Goal: Information Seeking & Learning: Learn about a topic

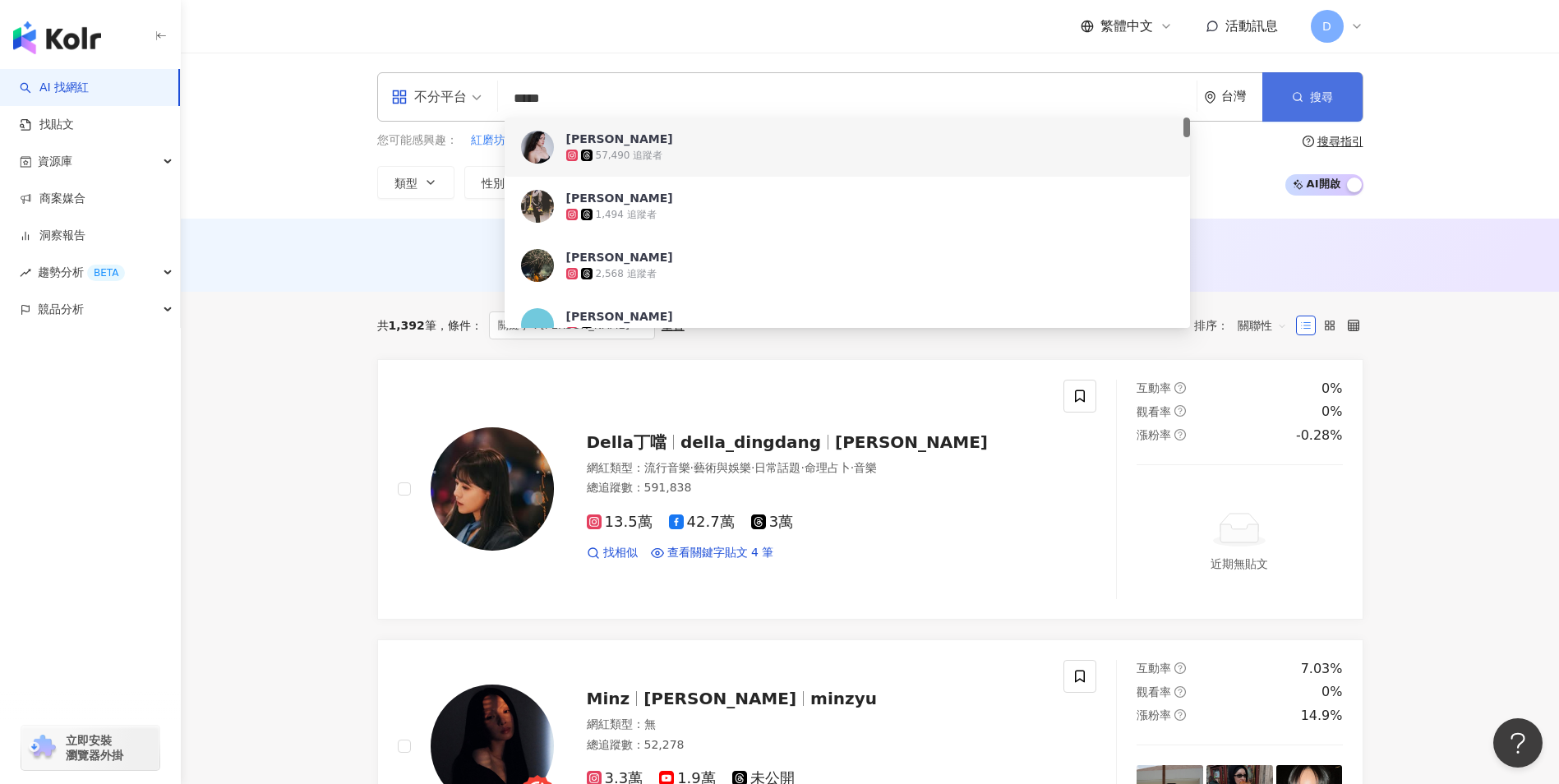
type input "*****"
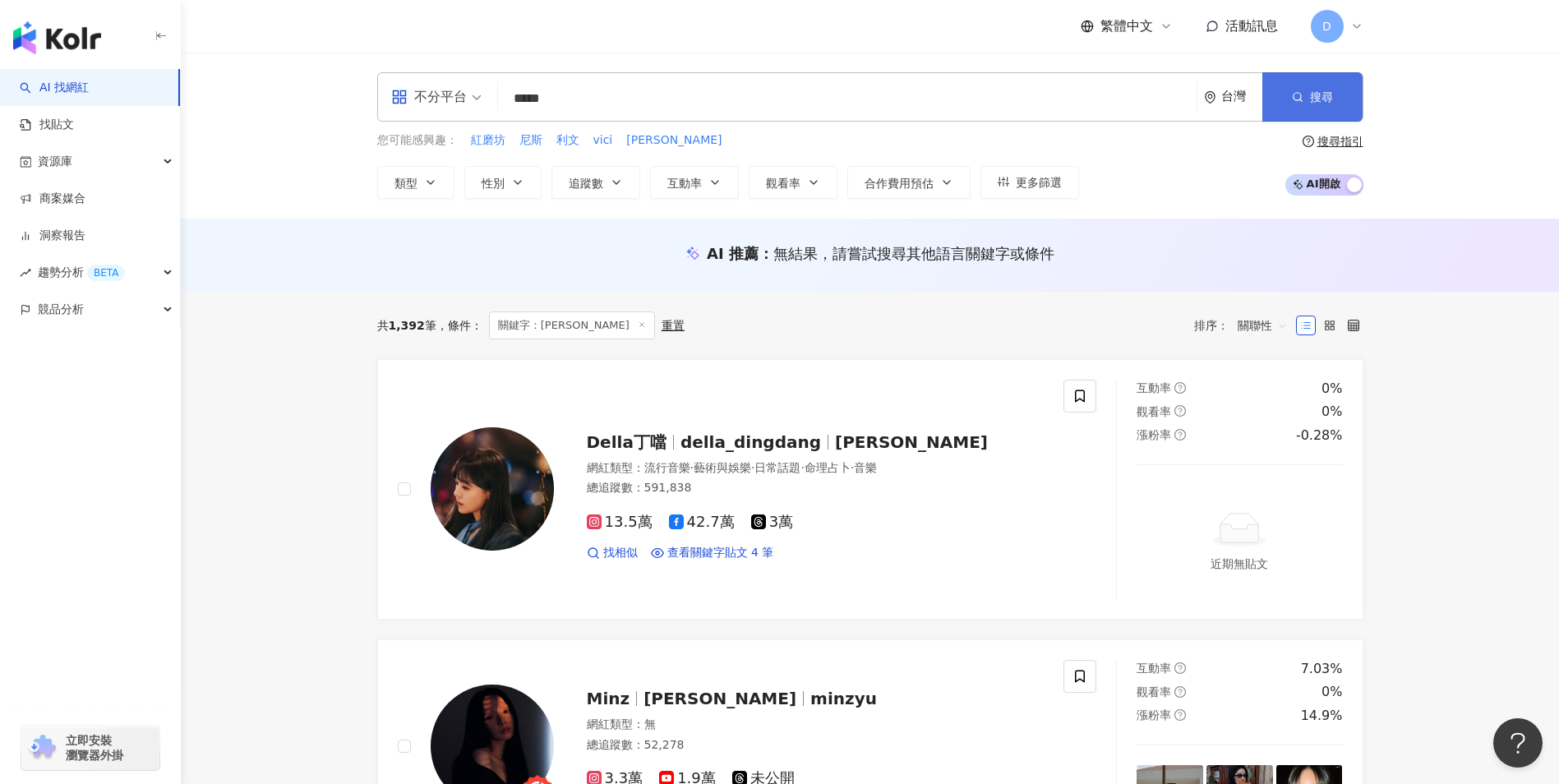
click at [1315, 93] on span "搜尋" at bounding box center [1322, 96] width 23 height 13
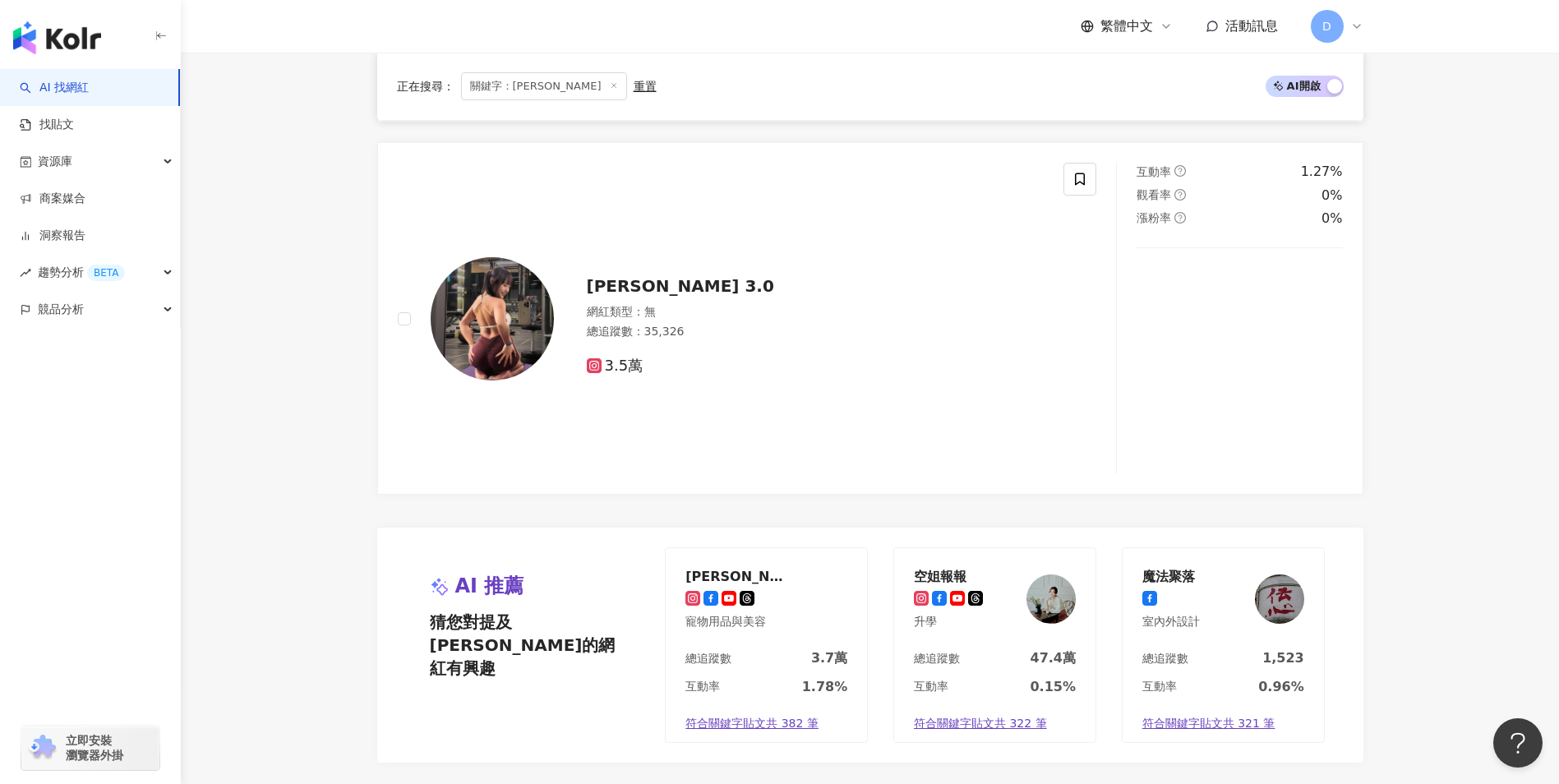
scroll to position [2861, 0]
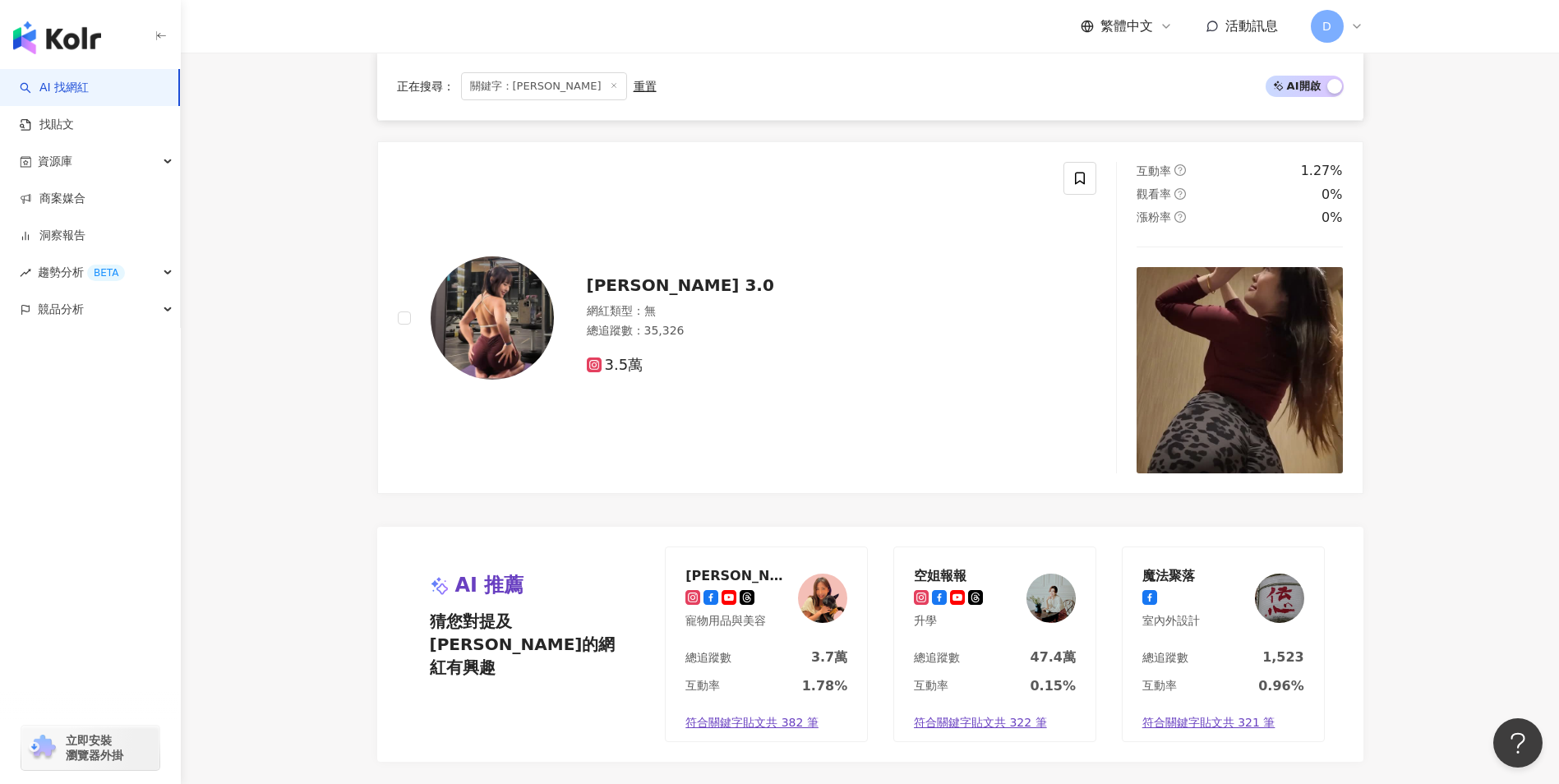
click at [610, 87] on icon at bounding box center [614, 85] width 8 height 8
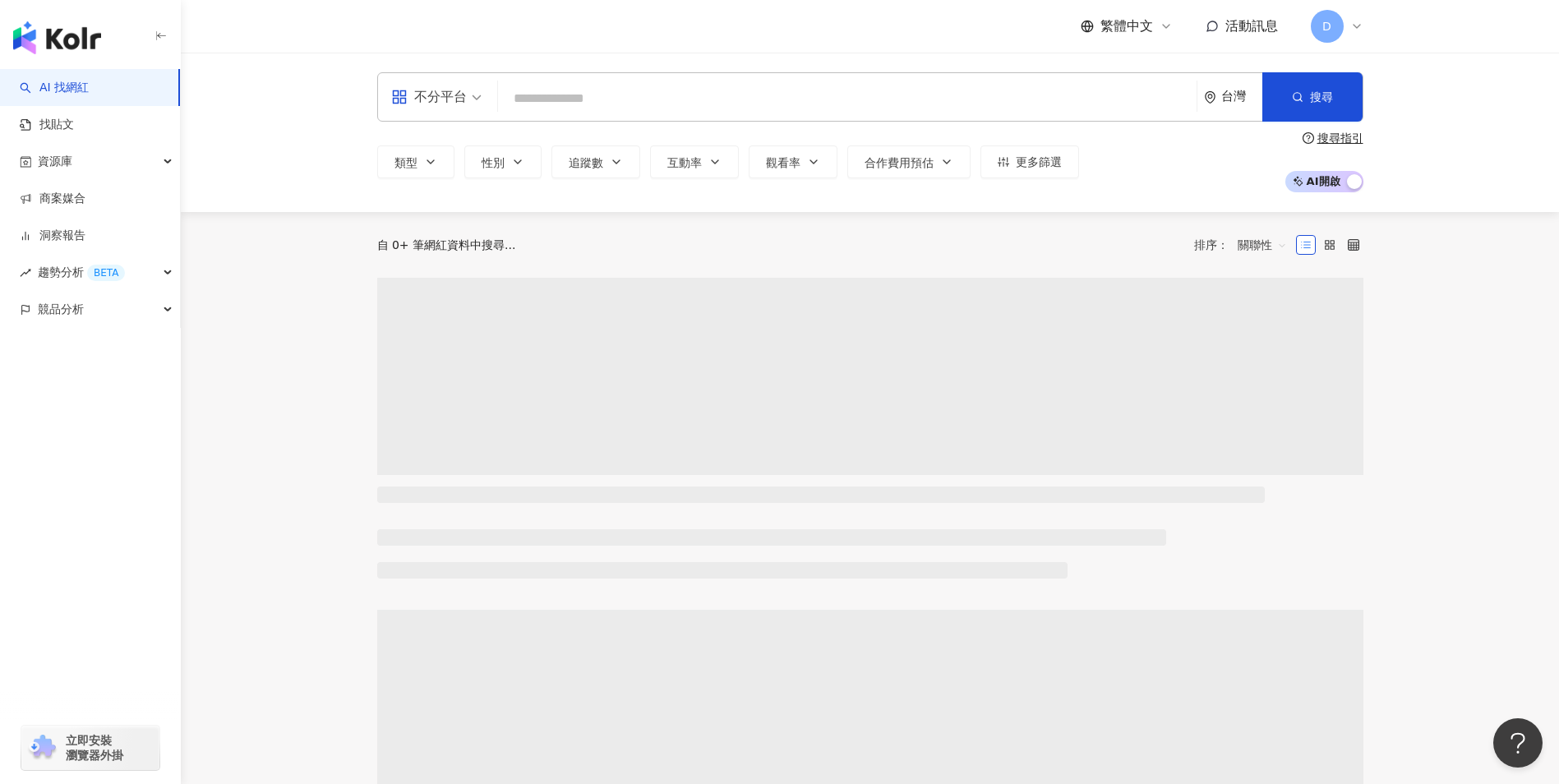
click at [568, 94] on input "search" at bounding box center [847, 99] width 685 height 31
paste input "**********"
type input "**********"
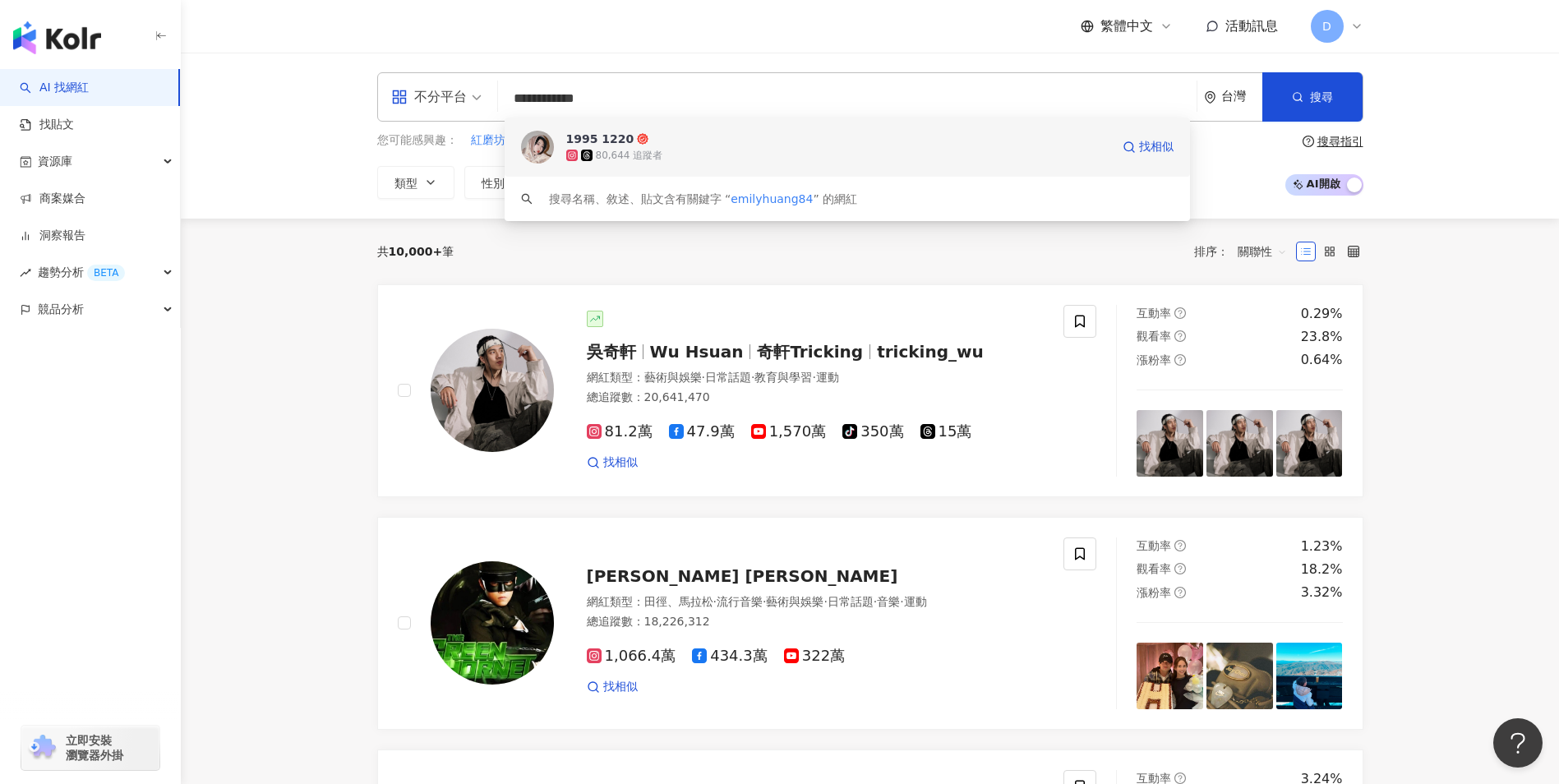
click at [1031, 136] on span "1995 1220" at bounding box center [838, 139] width 544 height 16
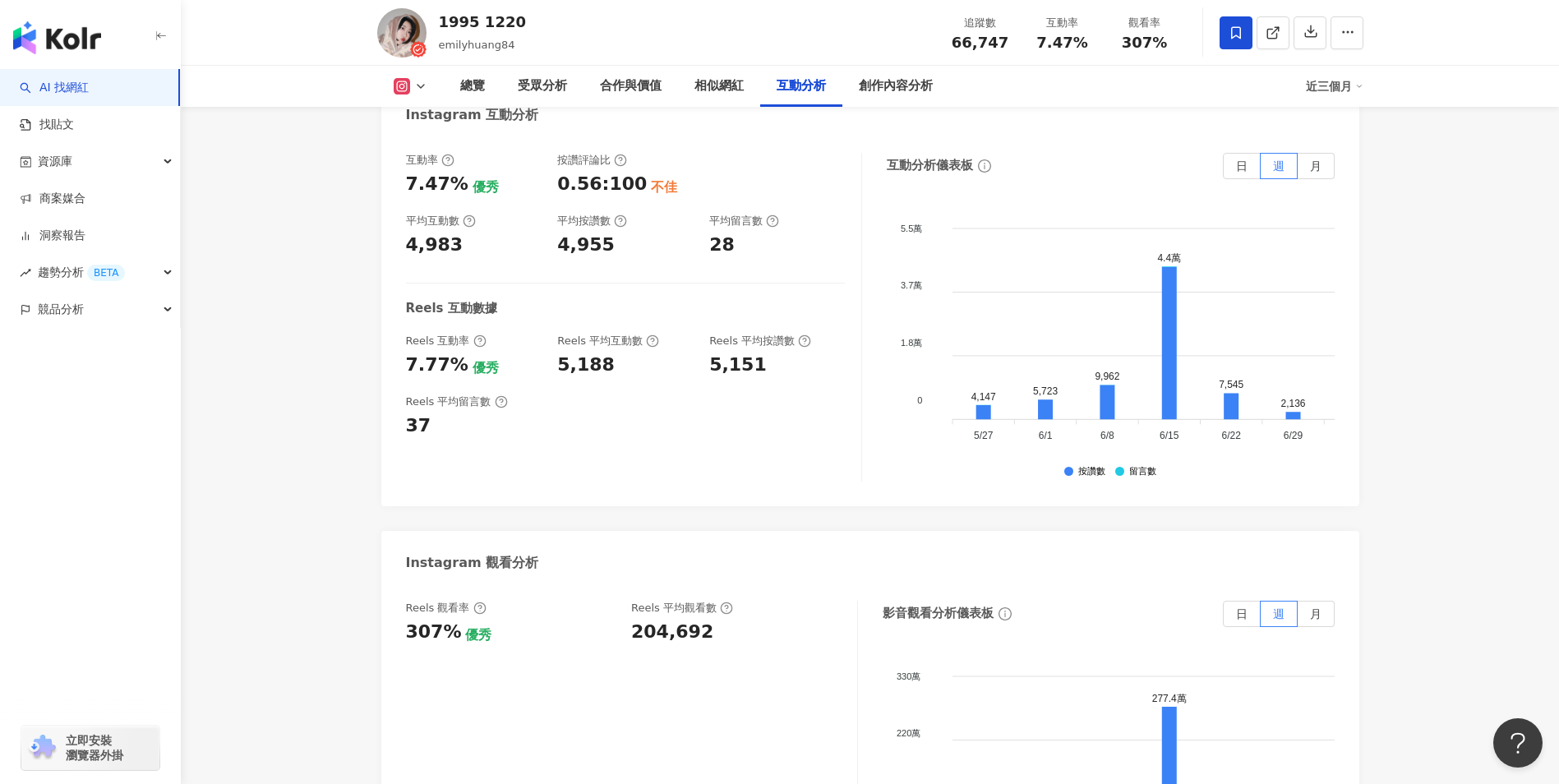
scroll to position [3425, 0]
drag, startPoint x: 633, startPoint y: 580, endPoint x: 741, endPoint y: 577, distance: 108.0
click at [741, 619] on div "204,692" at bounding box center [736, 631] width 210 height 25
copy div "204,692"
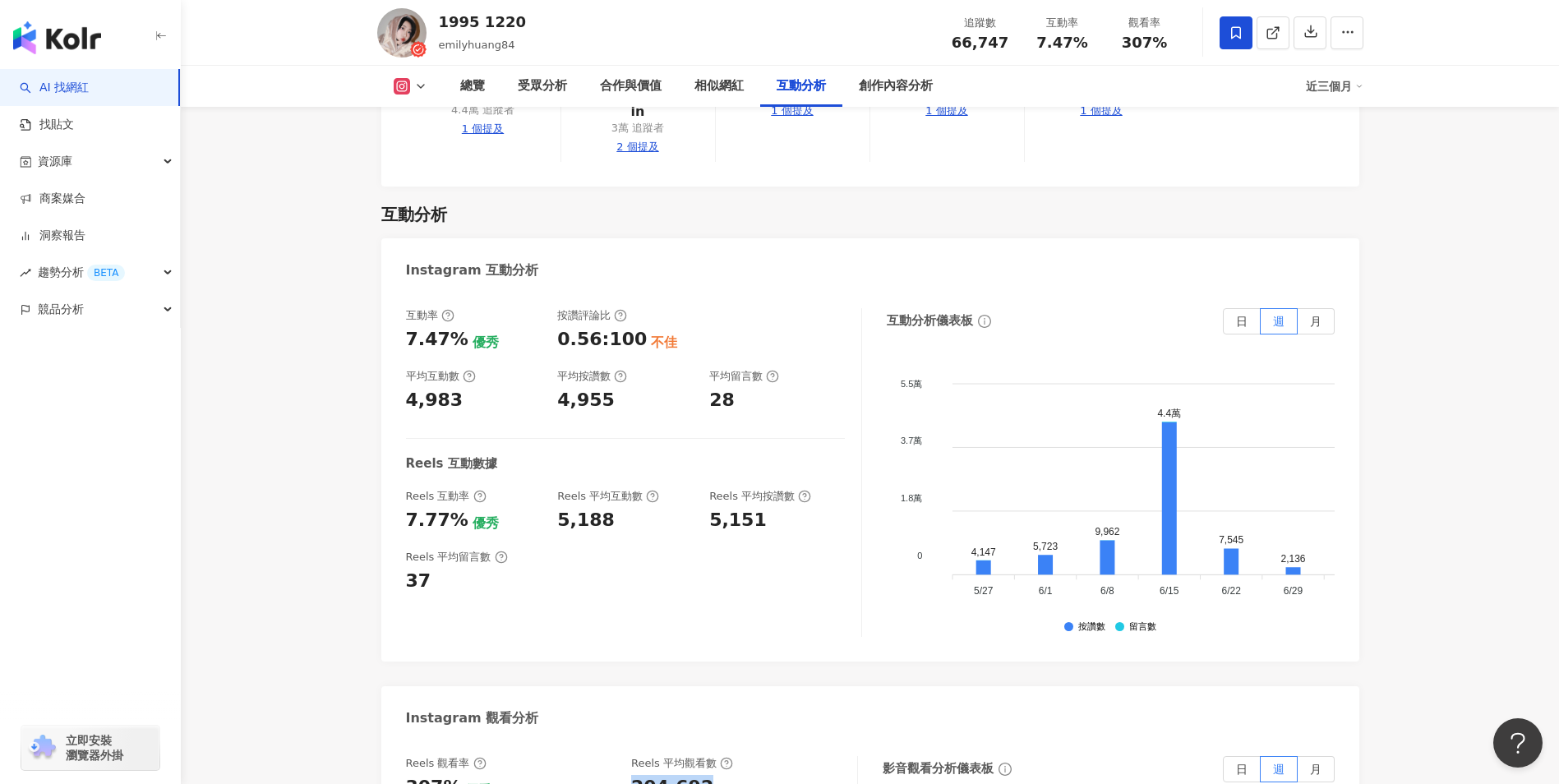
scroll to position [3262, 0]
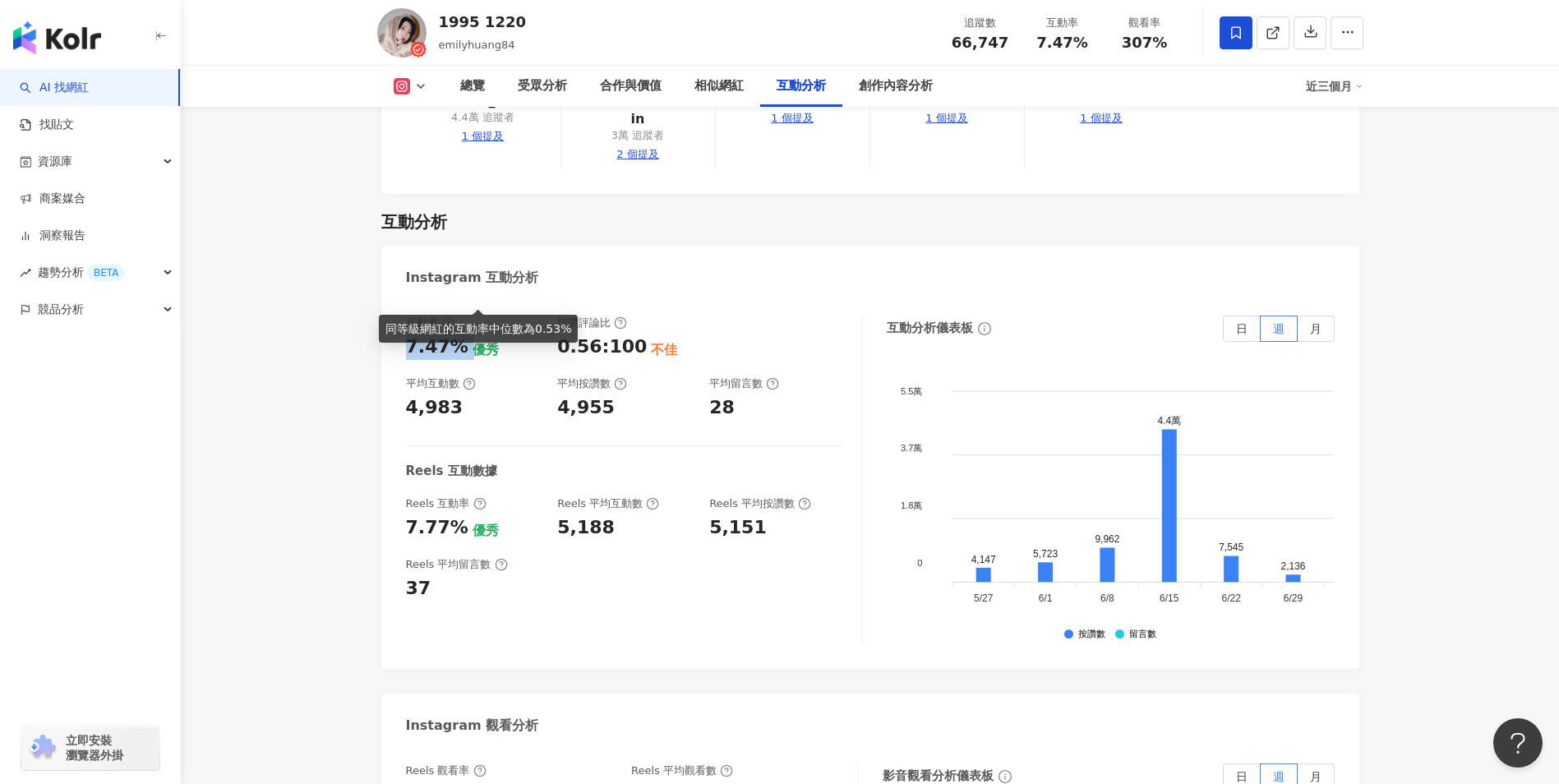
drag, startPoint x: 406, startPoint y: 296, endPoint x: 468, endPoint y: 291, distance: 62.2
click at [468, 334] on div "7.47% 優秀" at bounding box center [473, 347] width 135 height 25
copy div "7.47%"
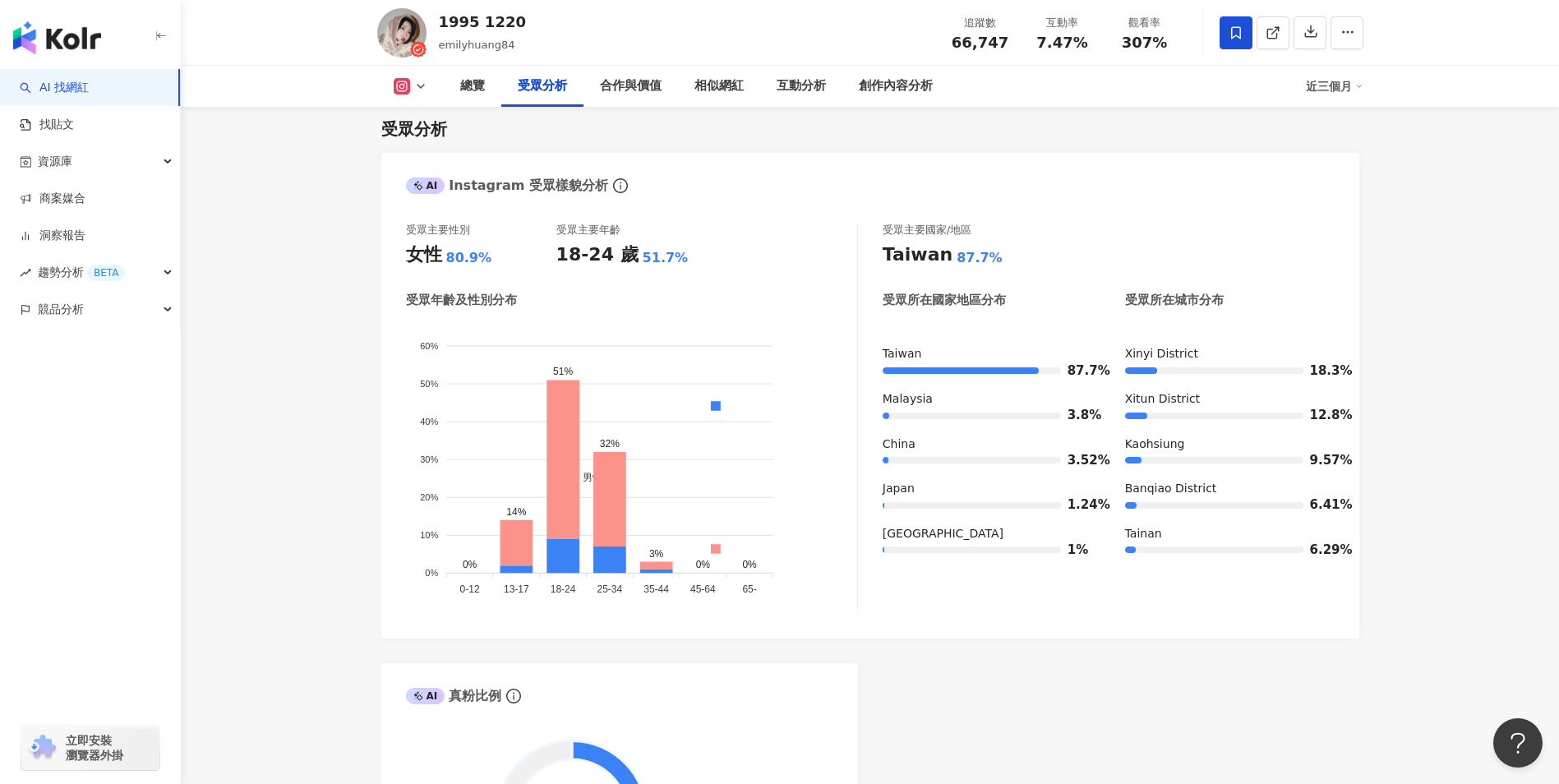
scroll to position [1392, 0]
